Goal: Information Seeking & Learning: Learn about a topic

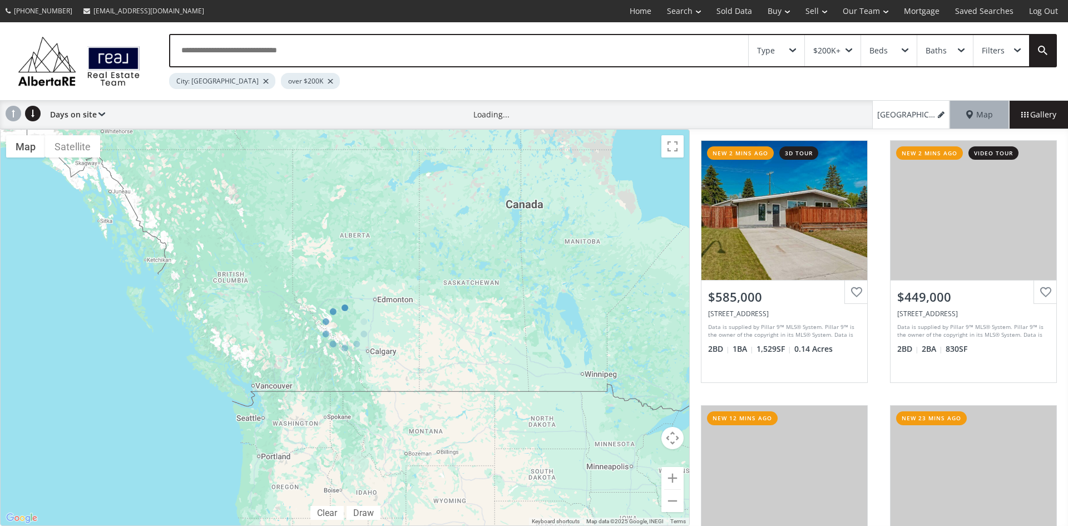
click at [790, 44] on div "Type" at bounding box center [777, 50] width 56 height 31
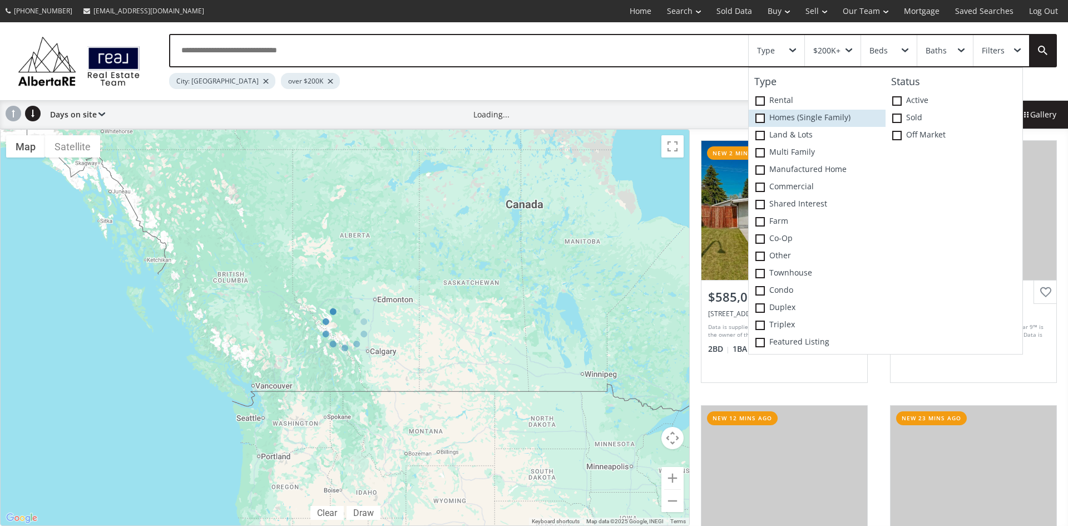
click at [763, 118] on span at bounding box center [759, 117] width 9 height 9
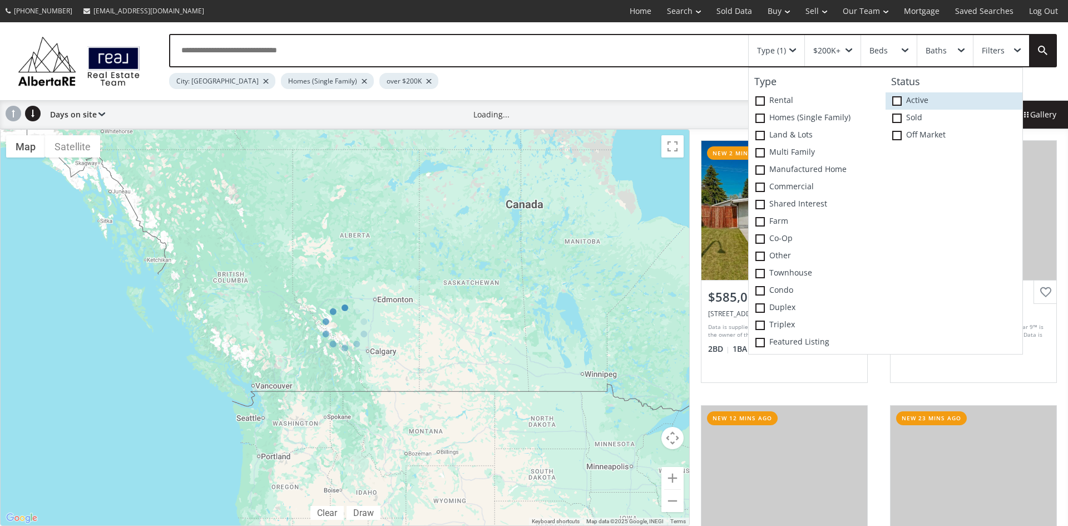
click at [901, 101] on span at bounding box center [896, 100] width 9 height 9
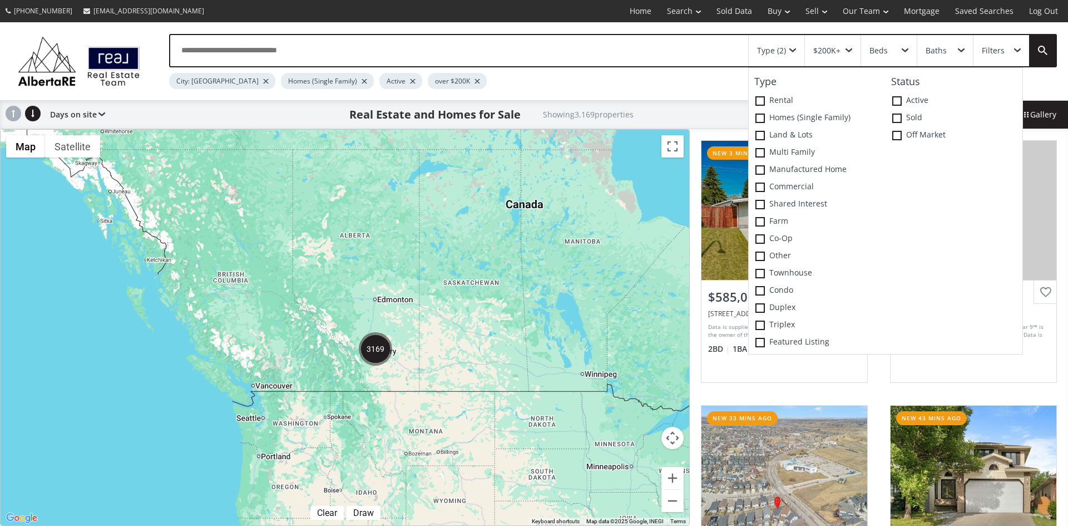
click at [549, 234] on div at bounding box center [345, 327] width 689 height 395
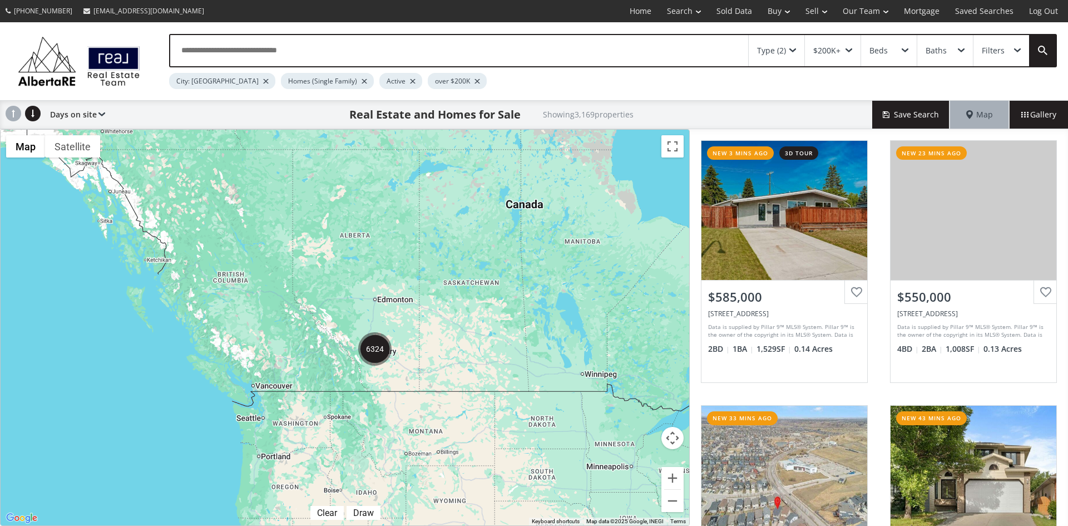
click at [795, 44] on div "Type (2)" at bounding box center [777, 50] width 56 height 31
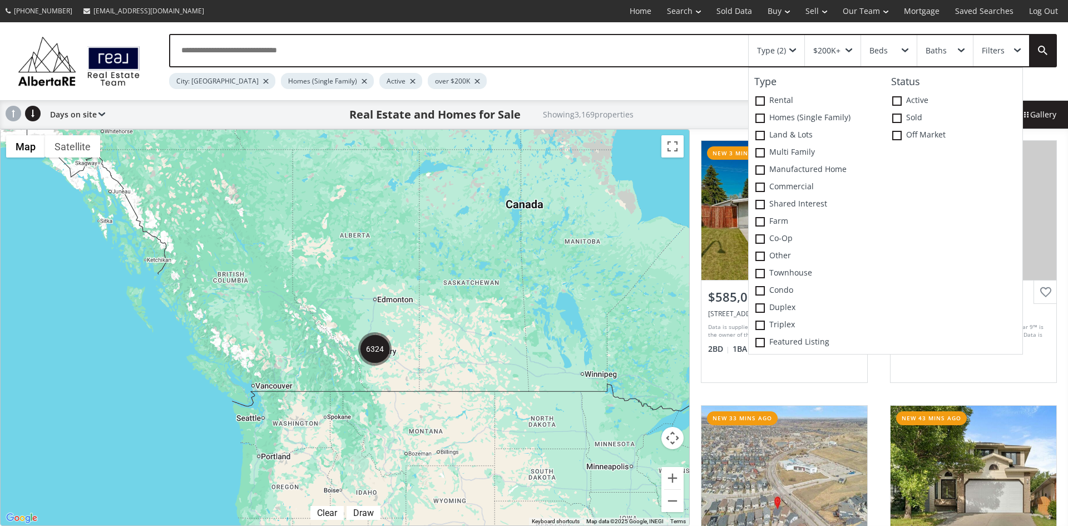
click at [498, 266] on div at bounding box center [345, 327] width 689 height 395
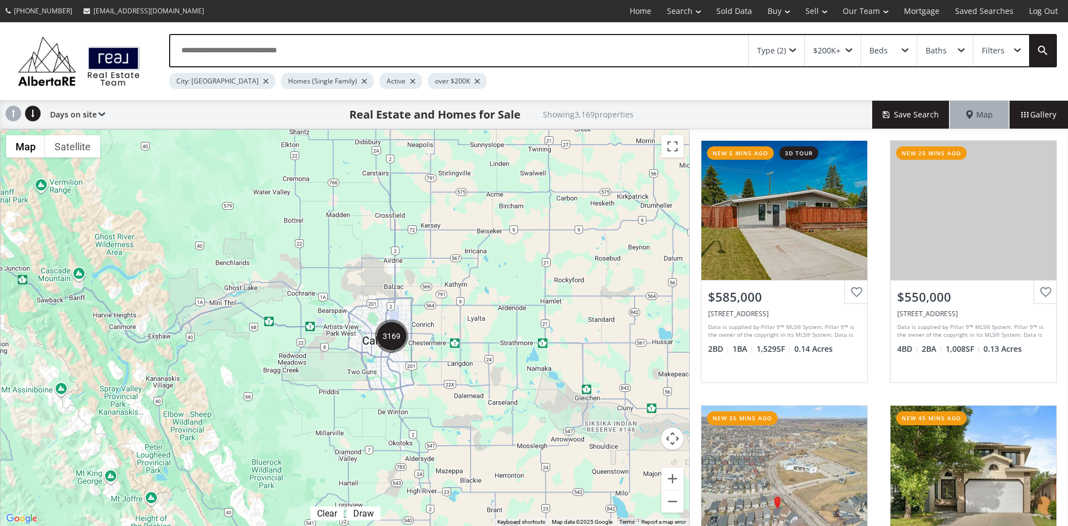
drag, startPoint x: 138, startPoint y: 301, endPoint x: 394, endPoint y: 297, distance: 255.9
click at [394, 297] on div at bounding box center [345, 328] width 689 height 396
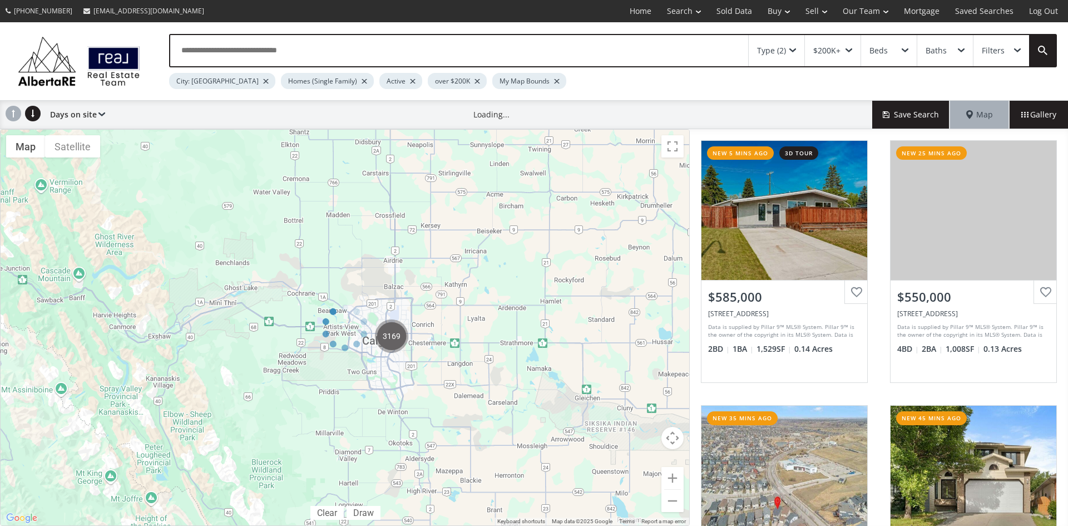
click at [475, 377] on div at bounding box center [345, 327] width 690 height 397
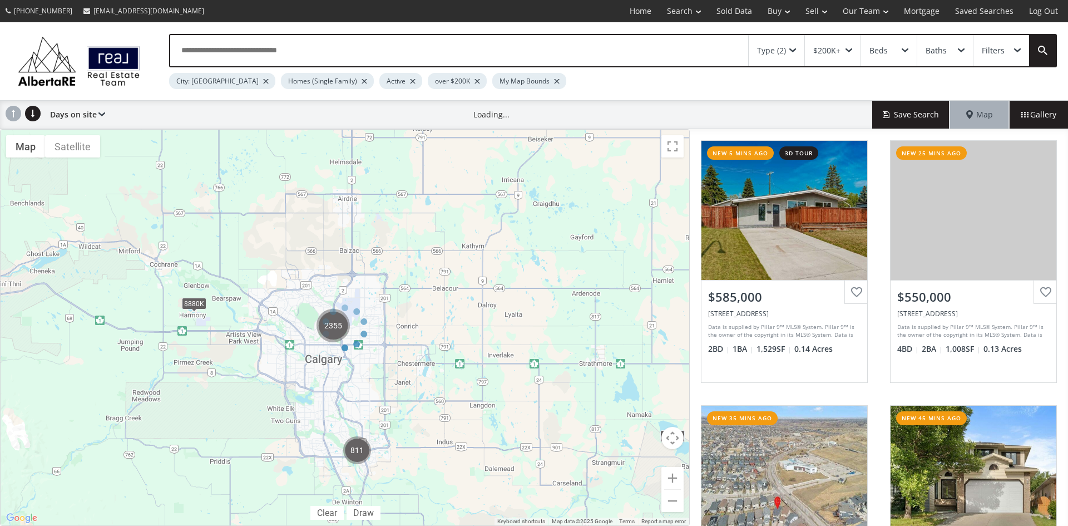
click at [360, 360] on div at bounding box center [345, 327] width 690 height 397
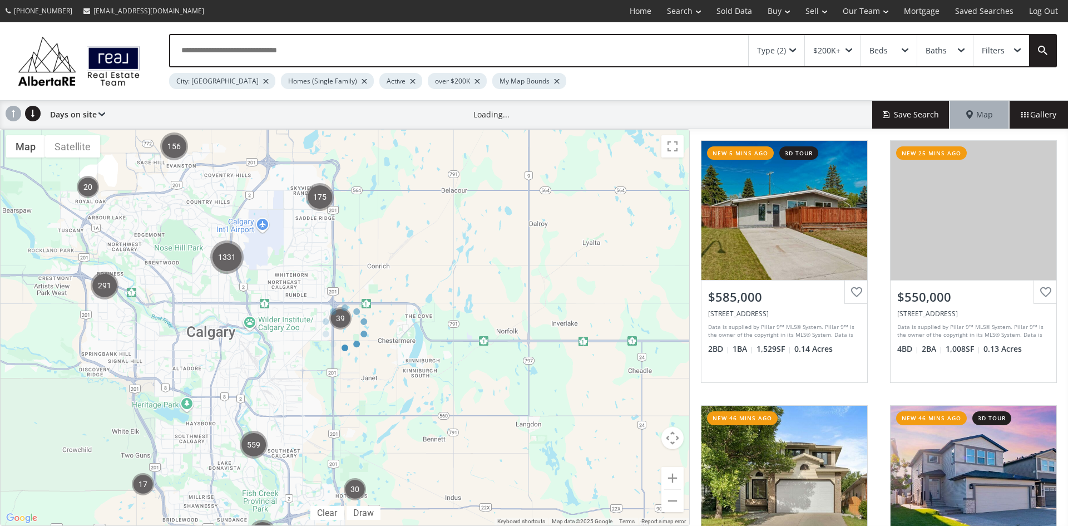
drag, startPoint x: 211, startPoint y: 305, endPoint x: 330, endPoint y: 363, distance: 131.6
click at [330, 363] on div at bounding box center [345, 327] width 690 height 397
drag, startPoint x: 230, startPoint y: 340, endPoint x: 425, endPoint y: 435, distance: 216.9
click at [425, 435] on div at bounding box center [345, 327] width 690 height 397
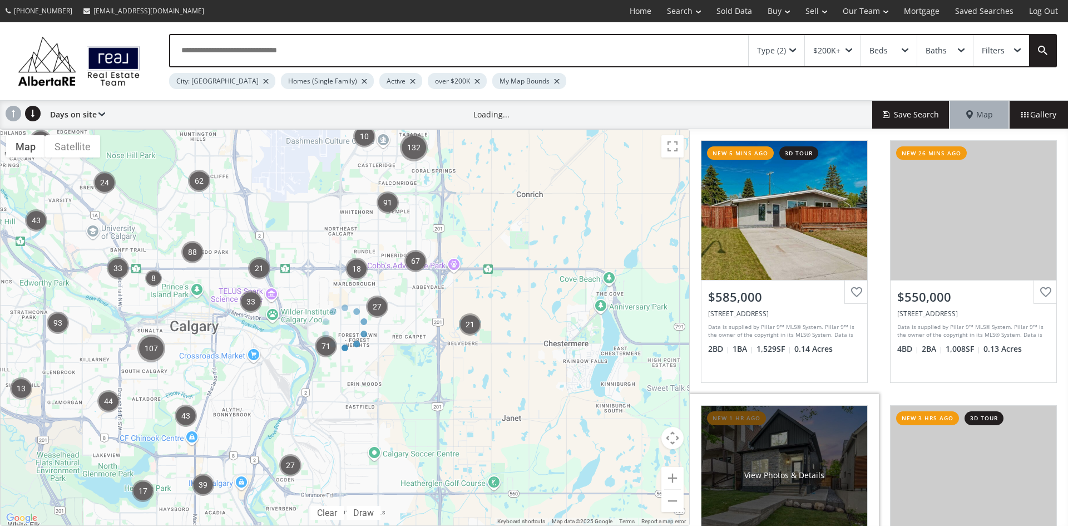
scroll to position [167, 0]
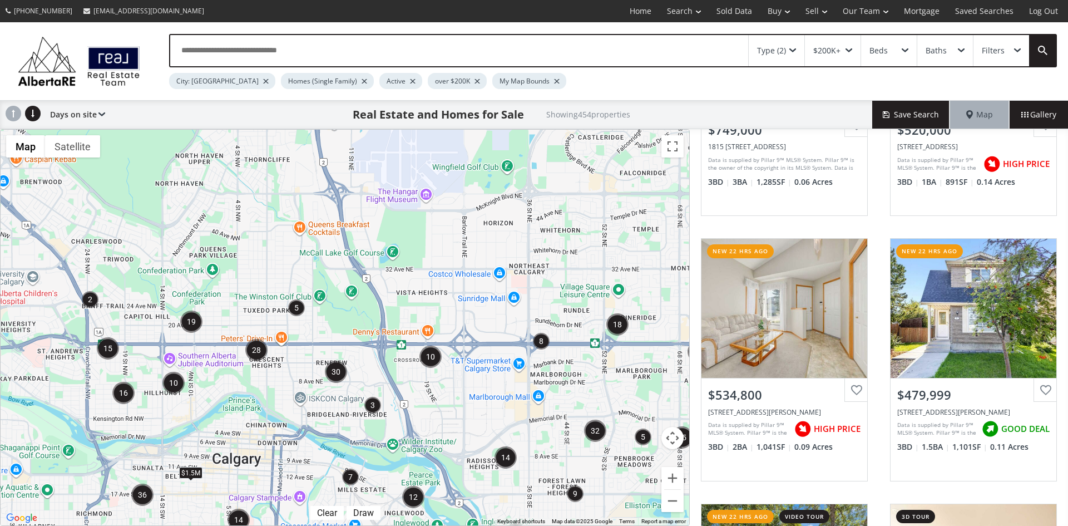
drag, startPoint x: 290, startPoint y: 256, endPoint x: 368, endPoint y: 428, distance: 188.7
click at [368, 434] on div "$1.8M $1.4M $1.5M $3.1M $830K" at bounding box center [345, 327] width 689 height 395
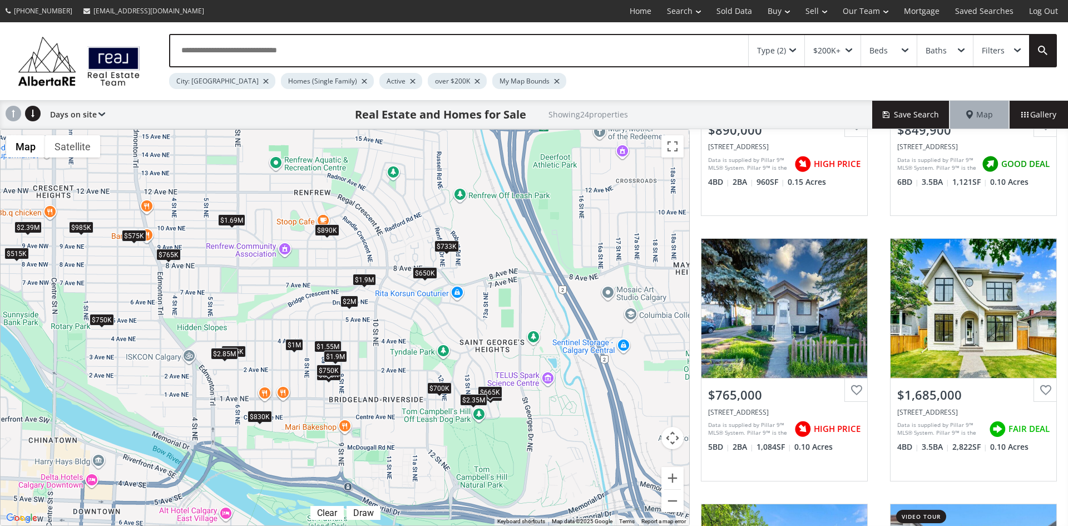
drag, startPoint x: 526, startPoint y: 241, endPoint x: 518, endPoint y: 332, distance: 91.5
click at [518, 332] on div "$890K $850K $765K $1.69M $1.55M $2M $650K $515K $733K $1.9M $700K $875K $830K $…" at bounding box center [345, 327] width 689 height 395
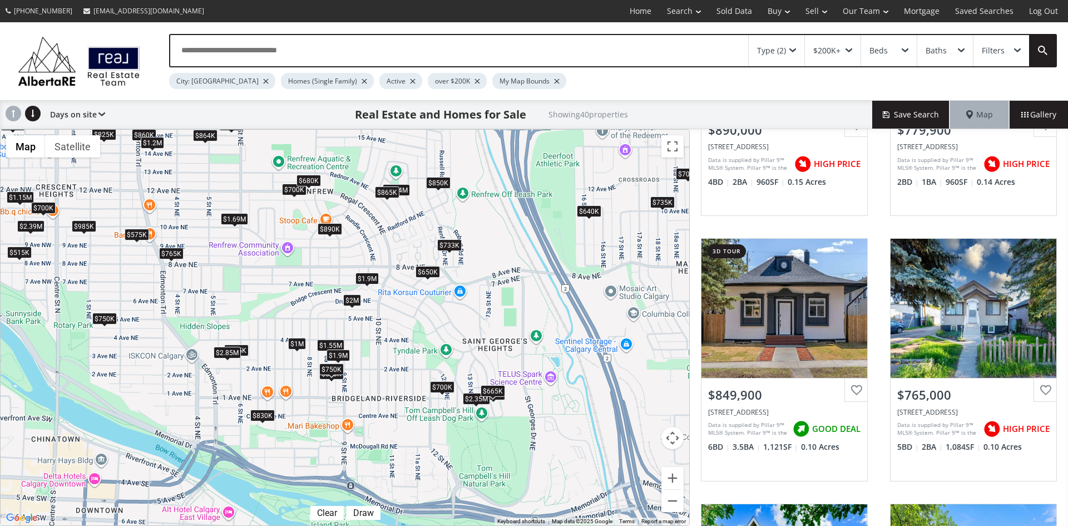
click at [492, 390] on div "$665K" at bounding box center [493, 390] width 24 height 12
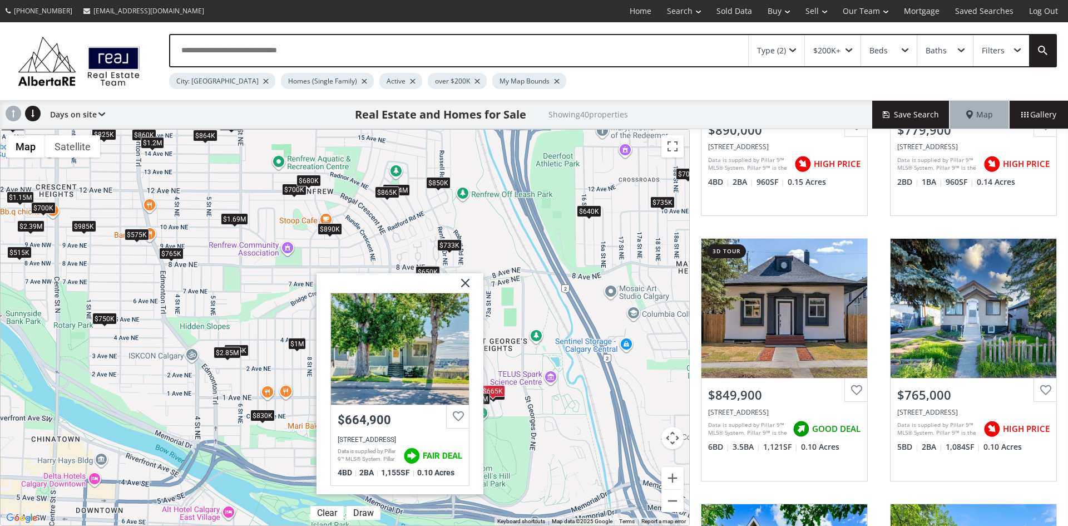
click at [469, 282] on img at bounding box center [461, 287] width 28 height 28
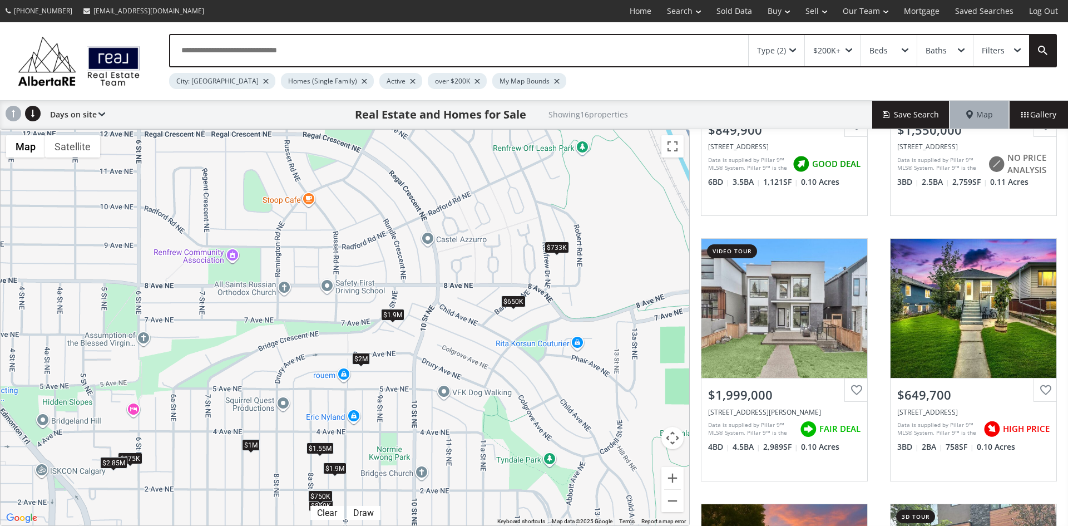
drag, startPoint x: 429, startPoint y: 284, endPoint x: 437, endPoint y: 410, distance: 125.9
click at [437, 410] on div "$850K $1.55M $2M $650K $733K $1.9M $700K $875K $830K $1.1M $665K $2.85M $1.9M $…" at bounding box center [345, 327] width 689 height 395
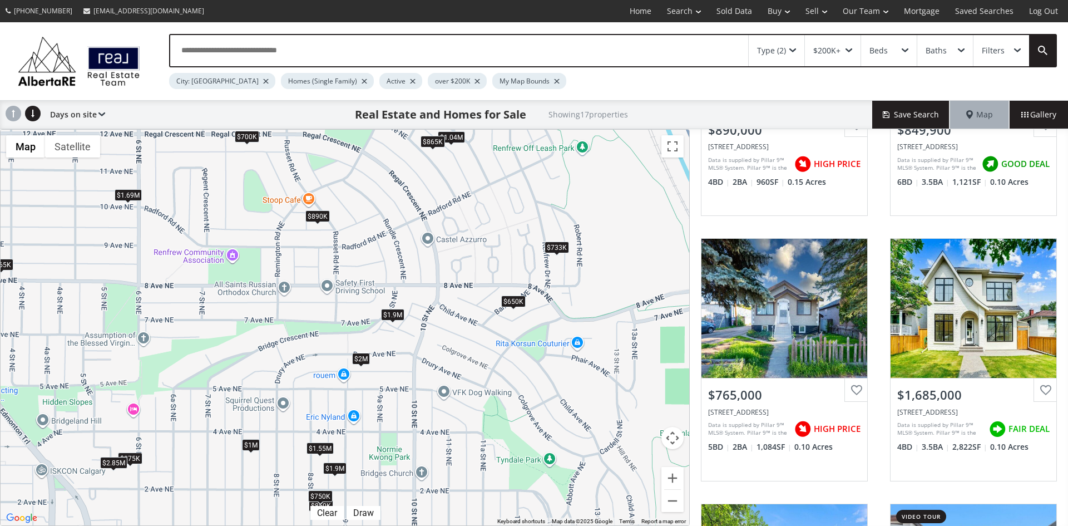
click at [320, 217] on div "$890K" at bounding box center [317, 216] width 24 height 12
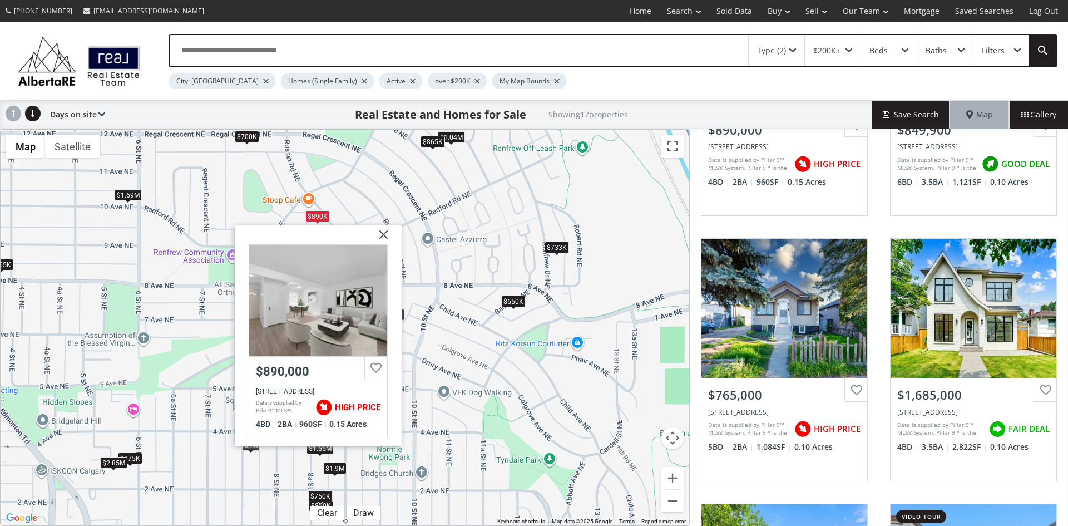
click at [382, 236] on img at bounding box center [379, 238] width 28 height 28
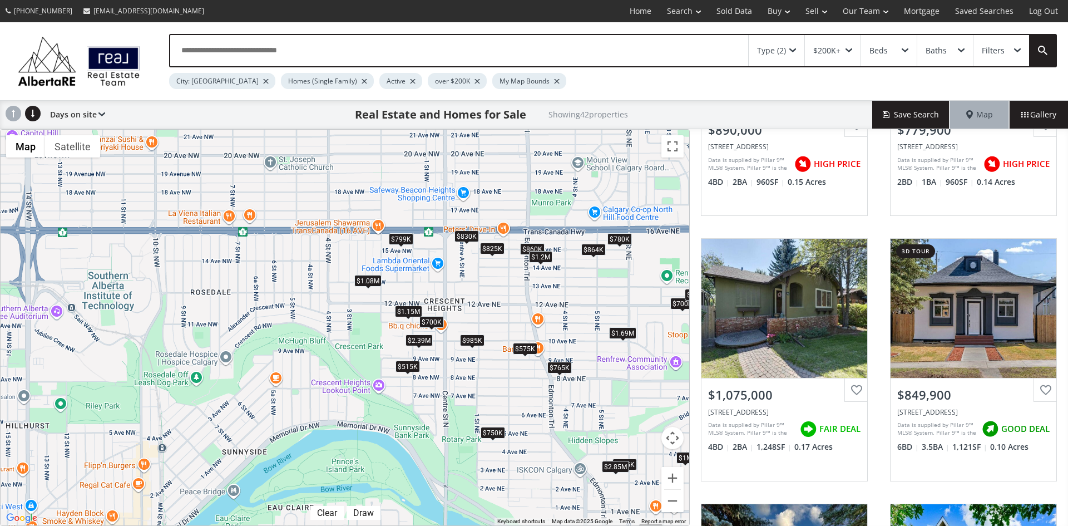
drag, startPoint x: 141, startPoint y: 245, endPoint x: 507, endPoint y: 323, distance: 374.1
click at [507, 323] on div "$890K $780K $1.08M $850K $765K $1.69M $1.55M $2M $650K $700K $860K $515K $733K …" at bounding box center [345, 327] width 689 height 395
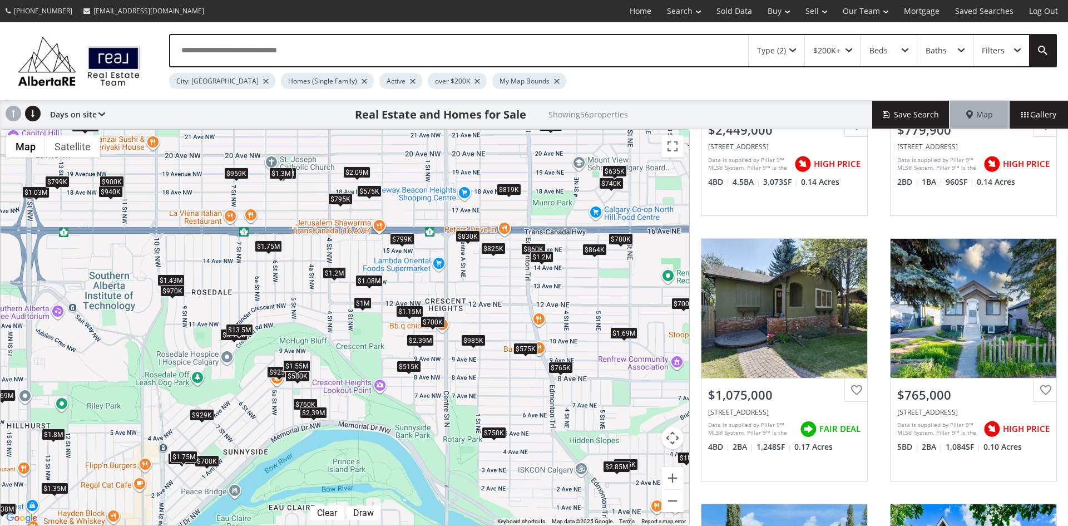
click at [172, 291] on div "$970K" at bounding box center [172, 290] width 24 height 12
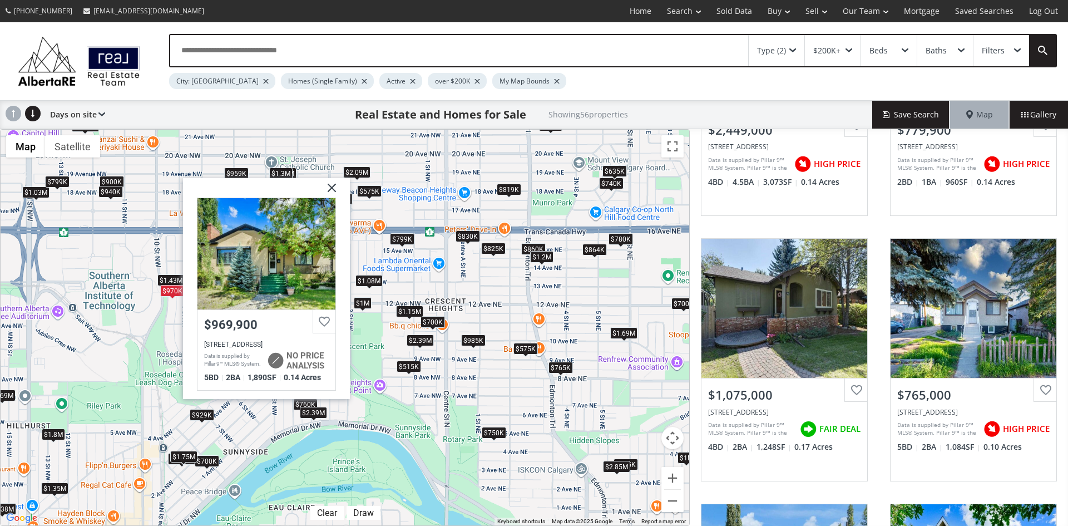
click at [336, 189] on img at bounding box center [328, 192] width 28 height 28
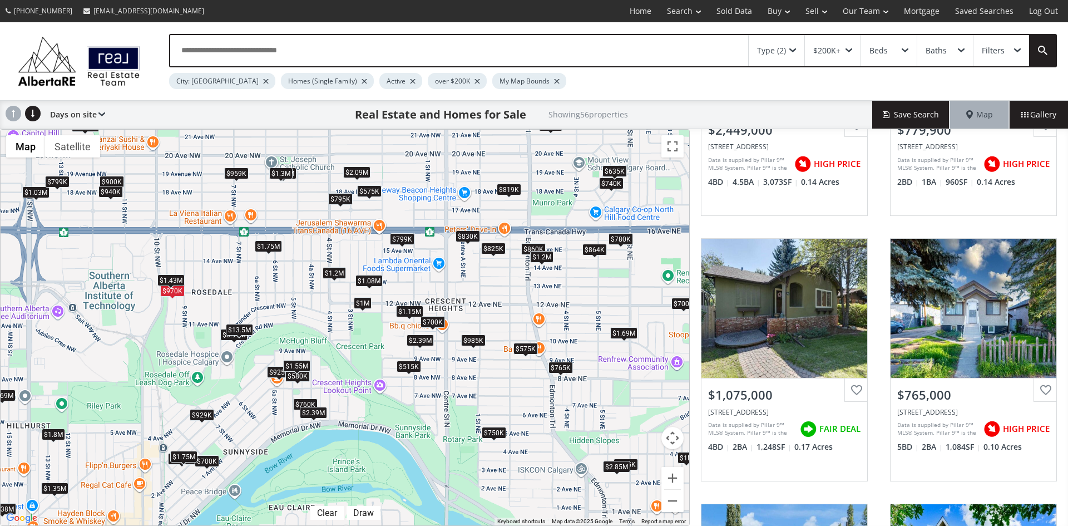
click at [178, 276] on div "$1.43M" at bounding box center [170, 280] width 27 height 12
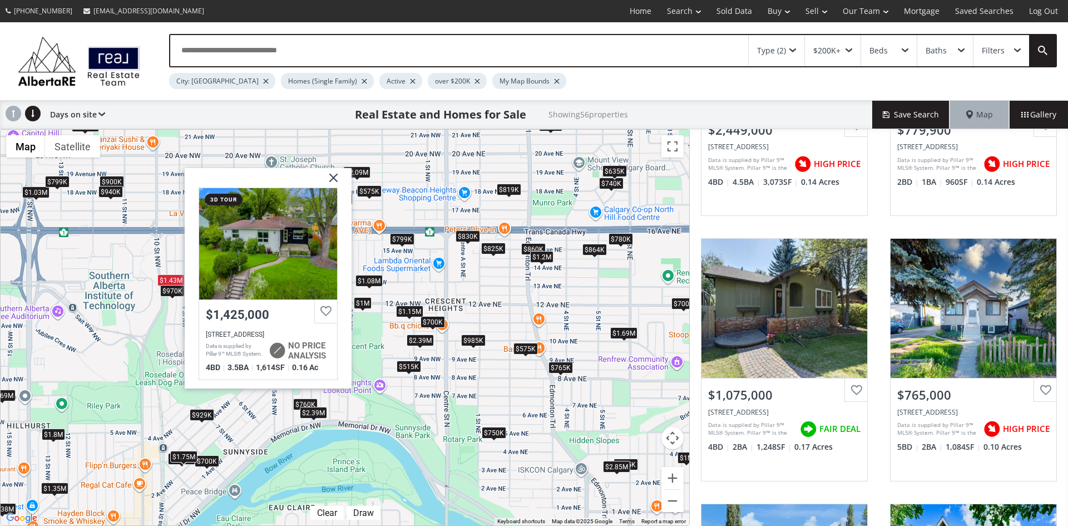
click at [340, 176] on img at bounding box center [329, 181] width 28 height 28
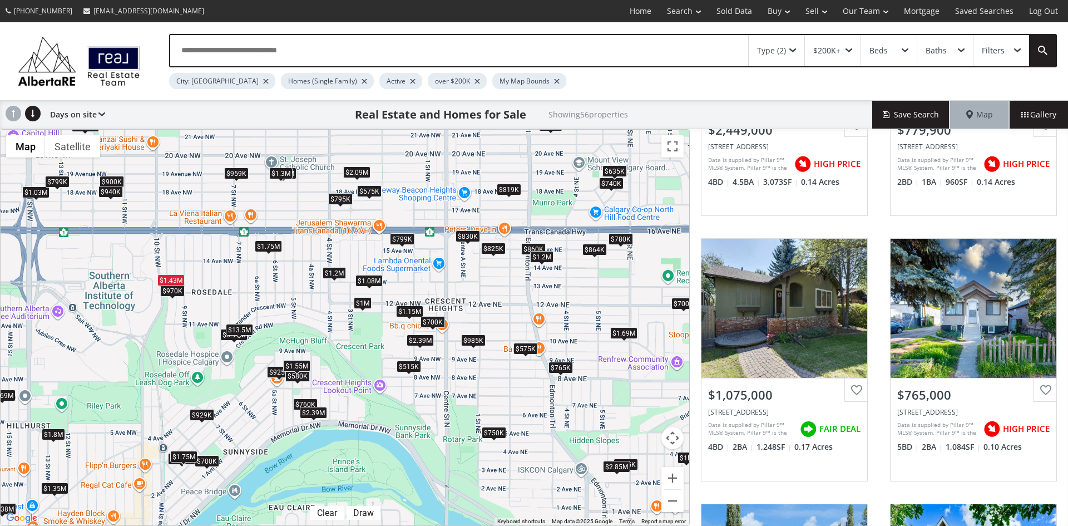
click at [179, 293] on div "$970K" at bounding box center [172, 290] width 24 height 12
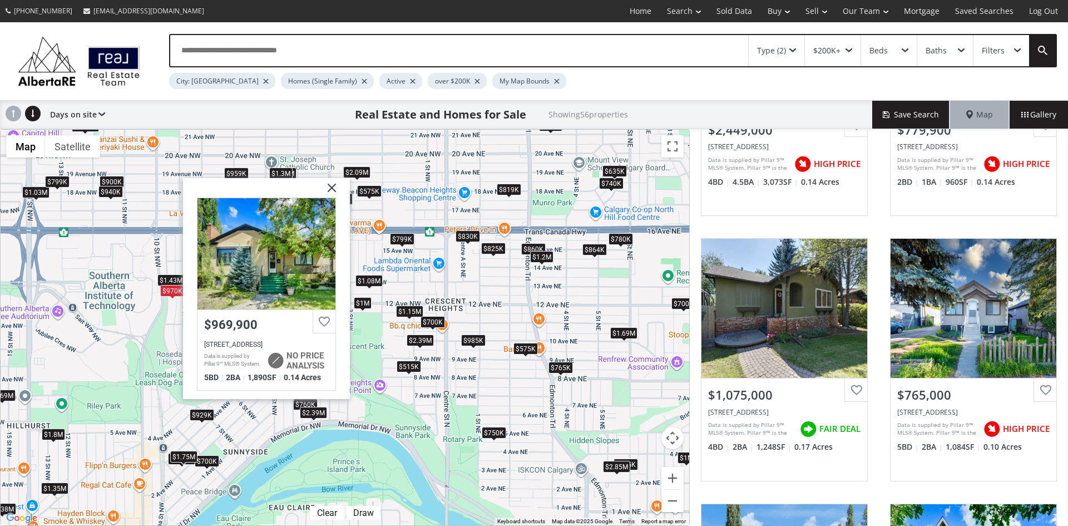
click at [337, 189] on img at bounding box center [328, 192] width 28 height 28
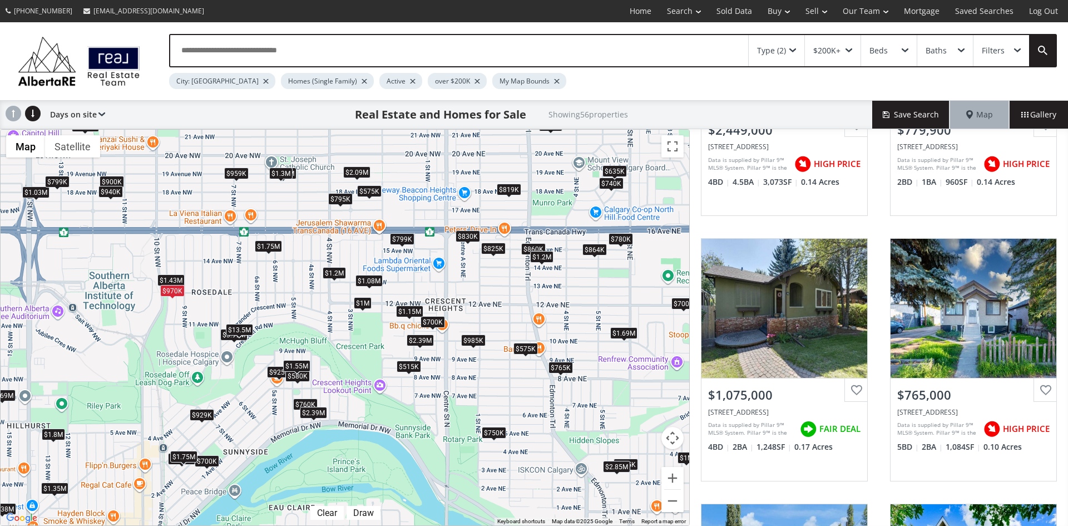
click at [245, 328] on div "$13.5M" at bounding box center [239, 330] width 27 height 12
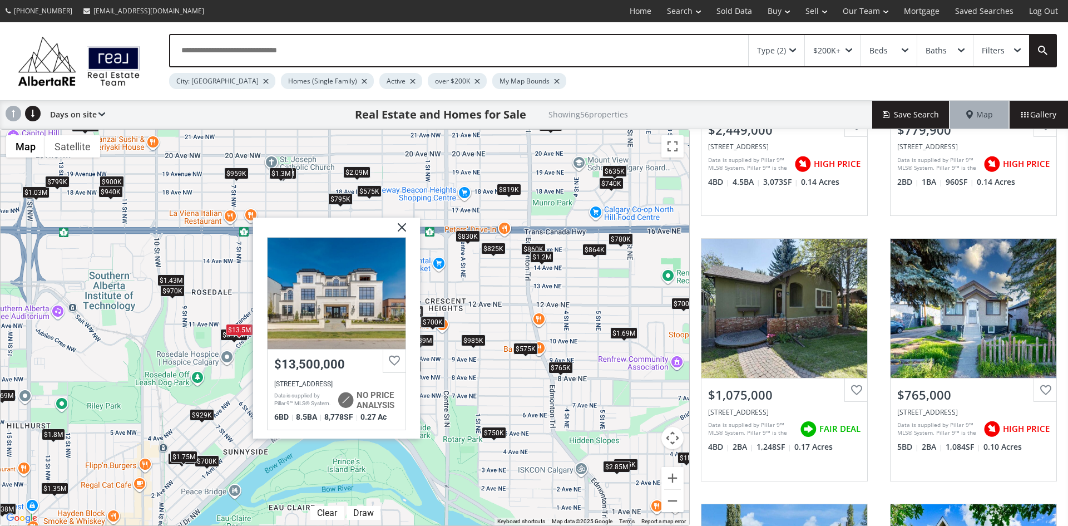
click at [408, 227] on img at bounding box center [398, 231] width 28 height 28
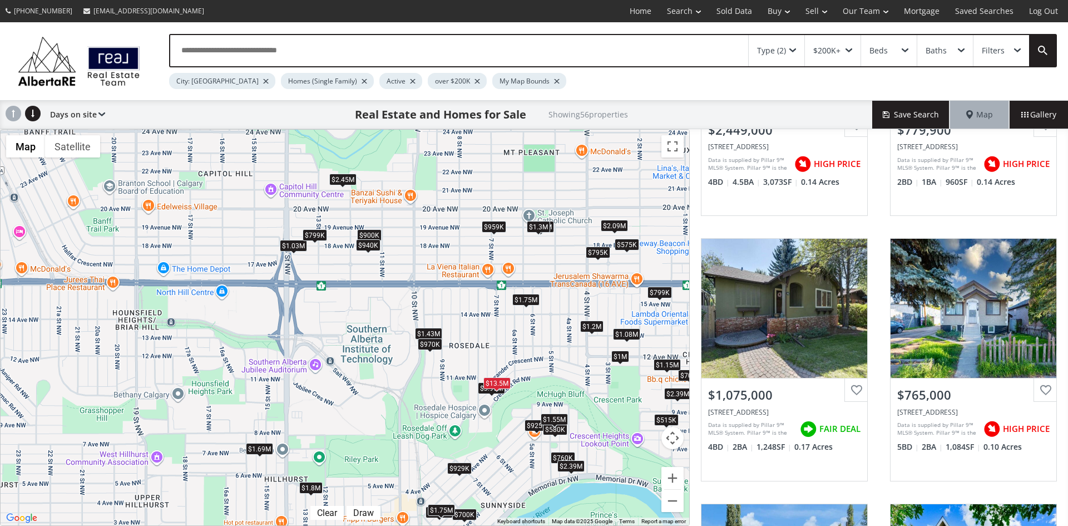
drag, startPoint x: 238, startPoint y: 286, endPoint x: 489, endPoint y: 324, distance: 253.7
click at [489, 324] on div "$2.45M $780K $1.08M $765K $1.35M $1.69M $1.43M $700K $900K $819K $700K $740K $8…" at bounding box center [345, 327] width 689 height 395
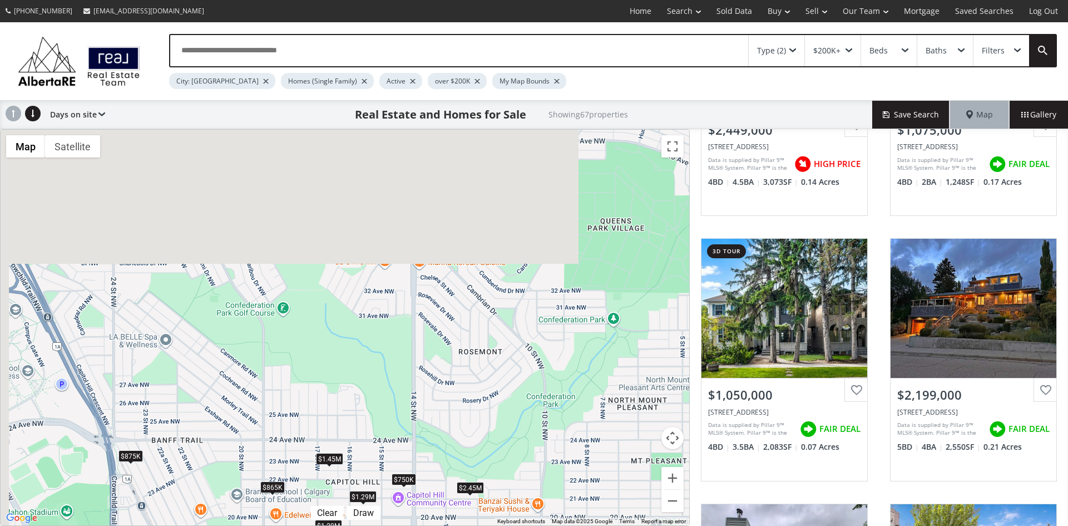
drag, startPoint x: 266, startPoint y: 226, endPoint x: 404, endPoint y: 551, distance: 352.7
click at [404, 525] on html "[PHONE_NUMBER] [EMAIL_ADDRESS][DOMAIN_NAME] Home Search Search By Map Advanced …" at bounding box center [534, 263] width 1068 height 526
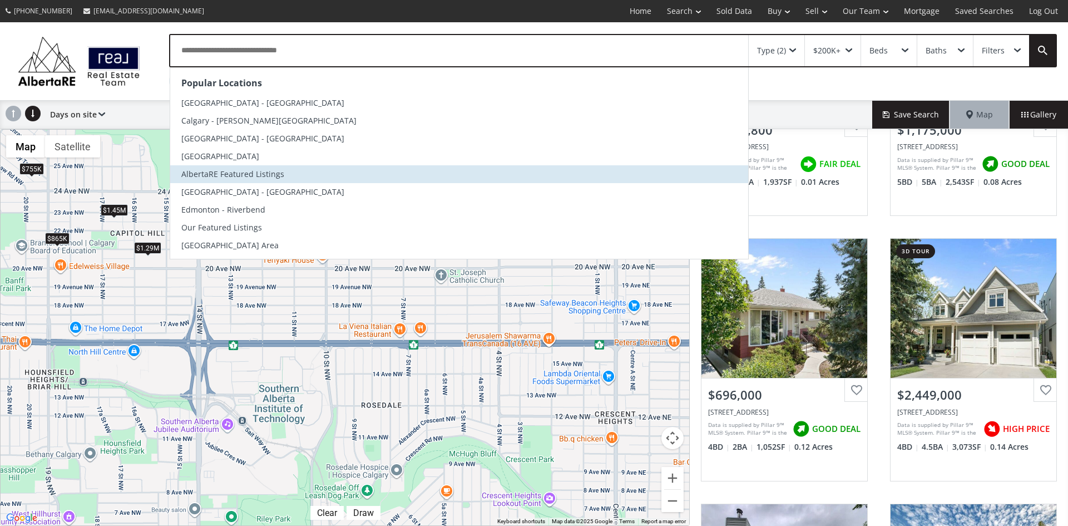
drag, startPoint x: 552, startPoint y: 446, endPoint x: 328, endPoint y: 177, distance: 349.8
